Goal: Task Accomplishment & Management: Manage account settings

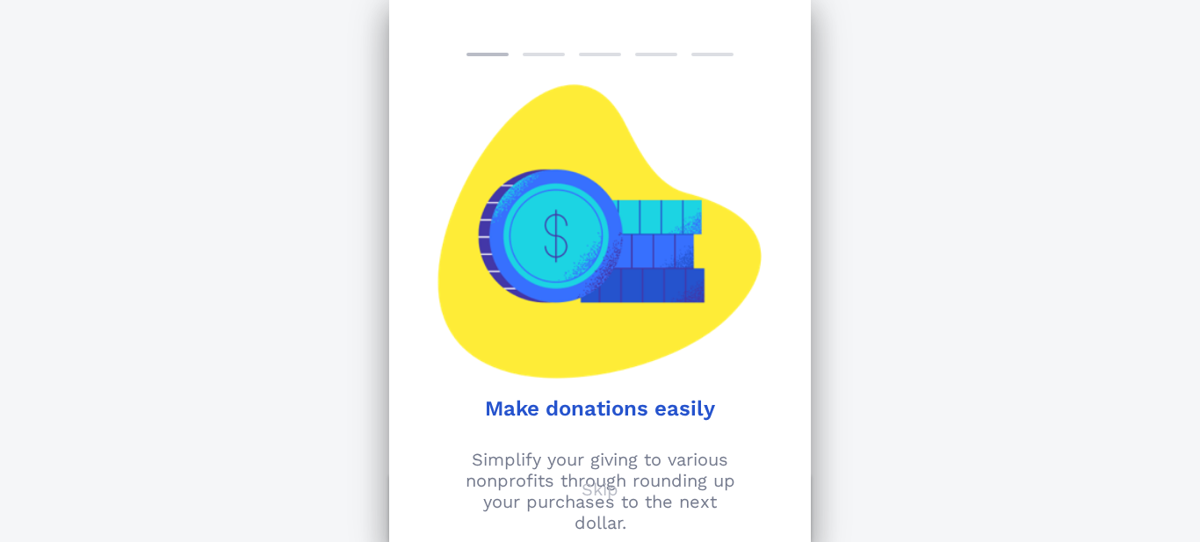
click at [490, 54] on div at bounding box center [487, 55] width 42 height 4
click at [541, 49] on div "Make donations easily Simplify your giving to various nonprofits through roundi…" at bounding box center [600, 271] width 422 height 542
click at [596, 56] on div "Make donations easily Simplify your giving to various nonprofits through roundi…" at bounding box center [600, 271] width 422 height 542
click at [946, 30] on div "Support Your Passion Explore over 1 million nonprofits you can donate to throug…" at bounding box center [600, 462] width 1200 height 924
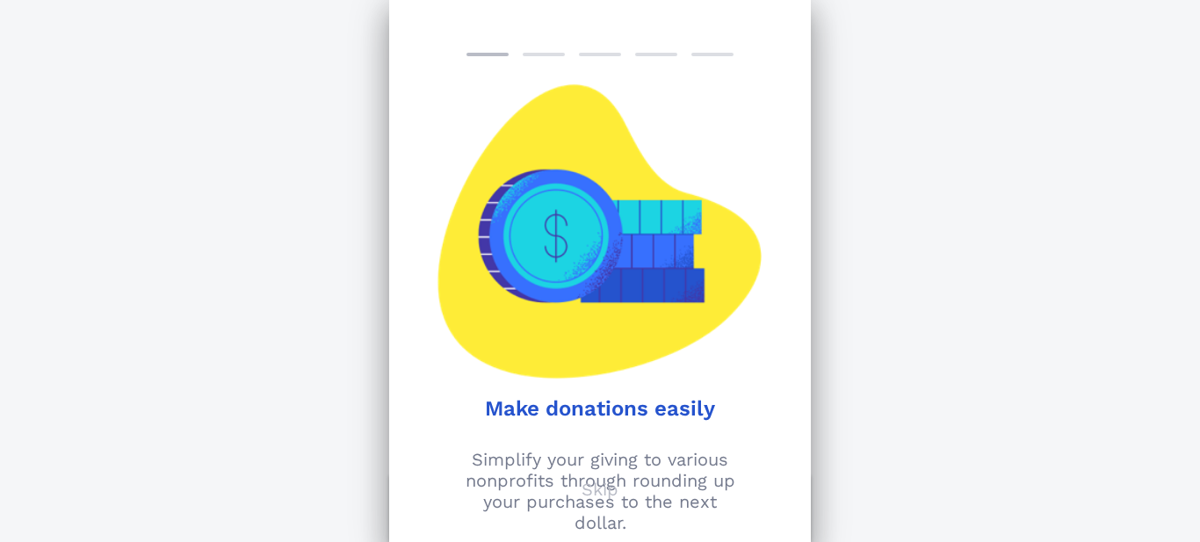
click at [537, 242] on div at bounding box center [518, 231] width 163 height 294
click at [594, 495] on p "Skip" at bounding box center [600, 489] width 37 height 21
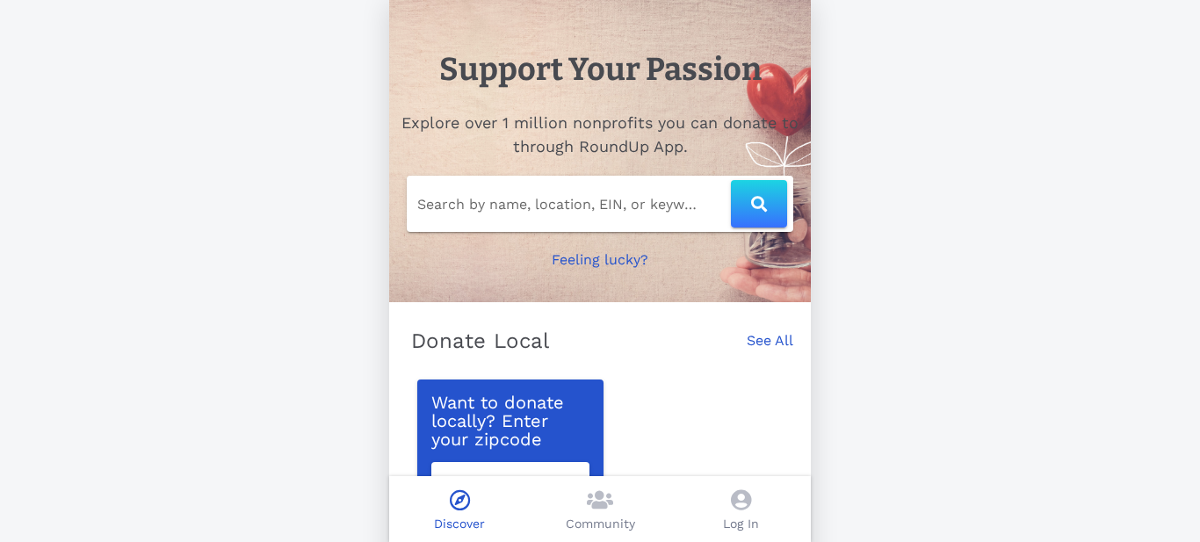
click at [744, 505] on icon at bounding box center [741, 499] width 20 height 21
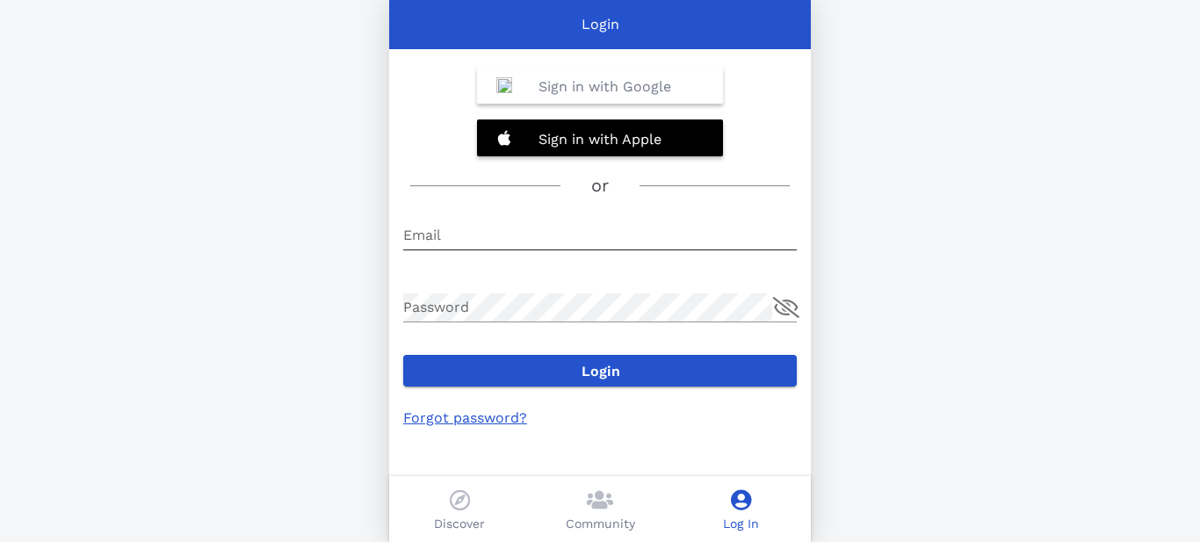
click at [451, 229] on input "Email" at bounding box center [600, 235] width 394 height 28
type input "info@whitehavenkulliye.org"
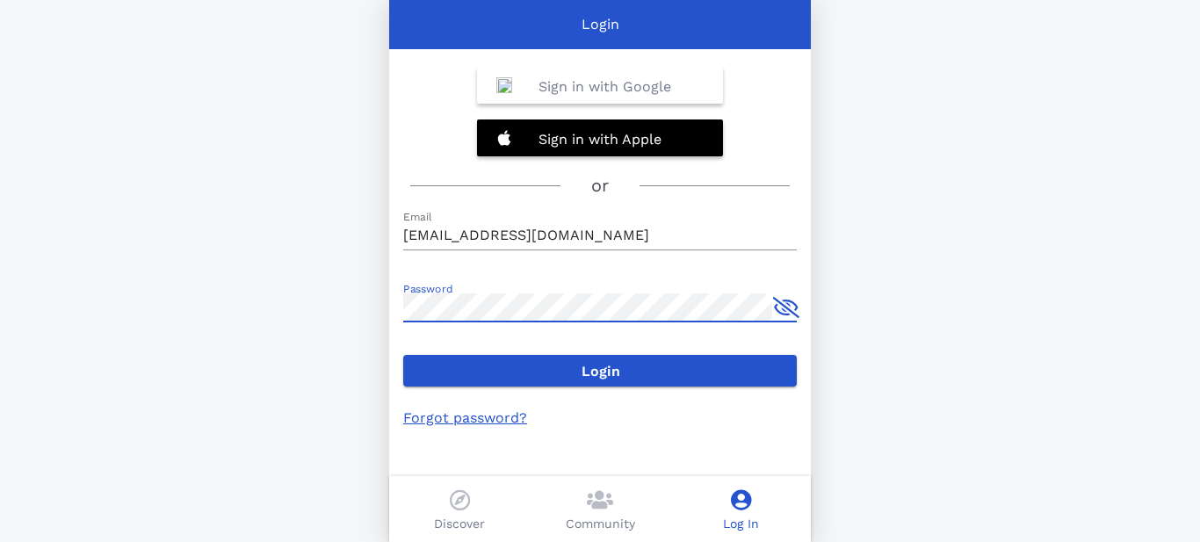
click at [787, 312] on button "append icon" at bounding box center [786, 307] width 26 height 21
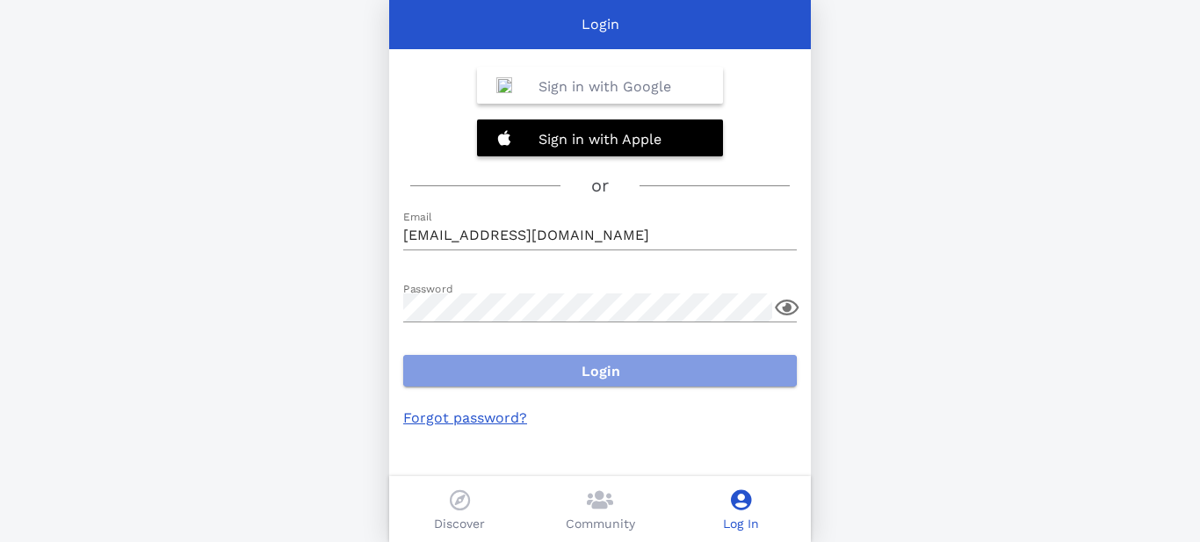
click at [603, 372] on span "Login" at bounding box center [599, 371] width 365 height 17
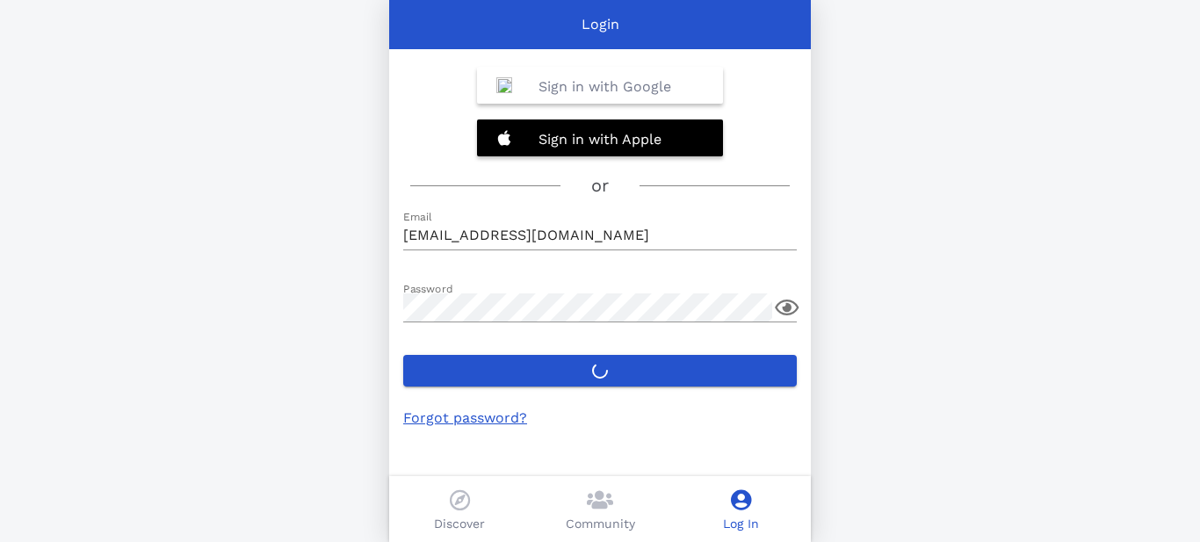
click at [595, 83] on b "Sign in with Google" at bounding box center [604, 86] width 133 height 17
